Goal: Task Accomplishment & Management: Manage account settings

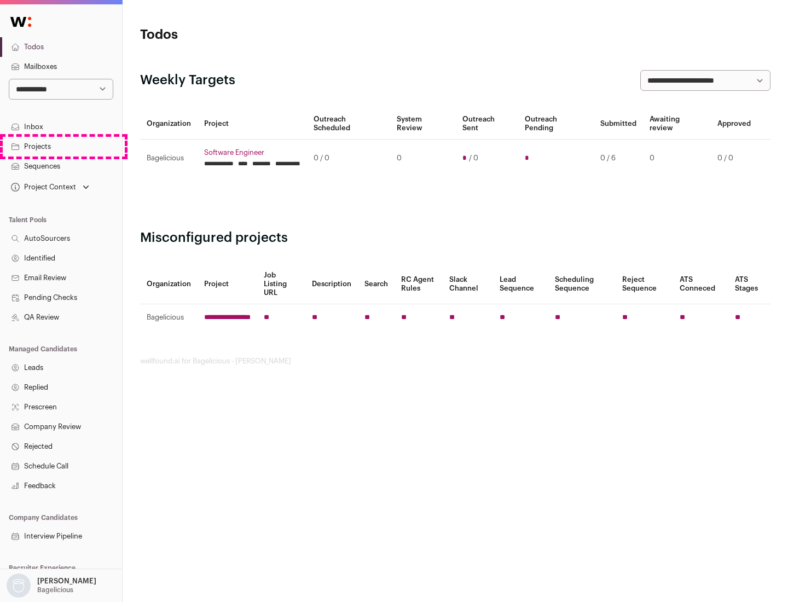
click at [61, 146] on link "Projects" at bounding box center [61, 147] width 122 height 20
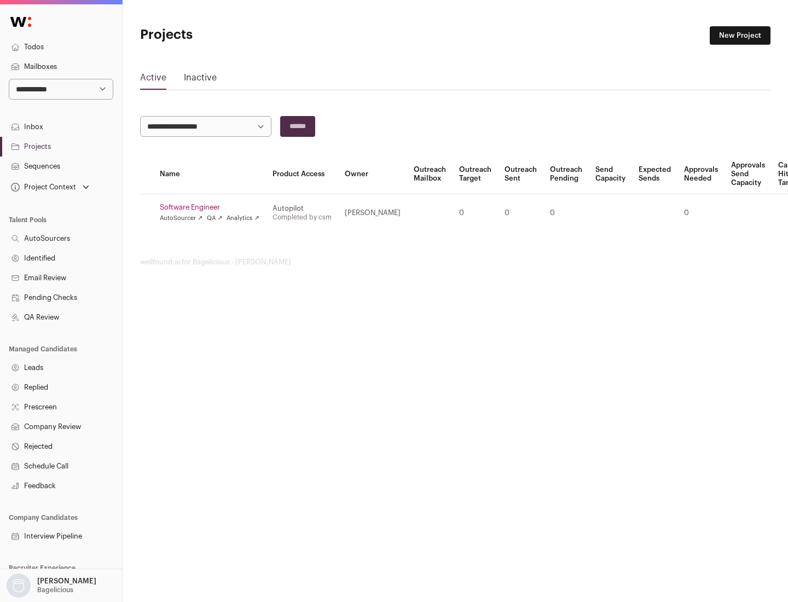
click at [213, 207] on link "Software Engineer" at bounding box center [210, 207] width 100 height 9
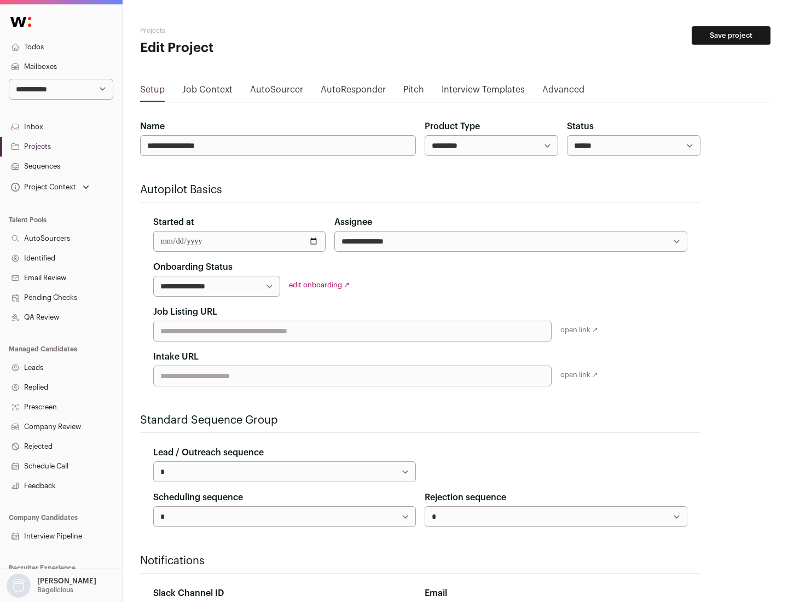
click at [731, 36] on button "Save project" at bounding box center [730, 35] width 79 height 19
